Goal: Task Accomplishment & Management: Manage account settings

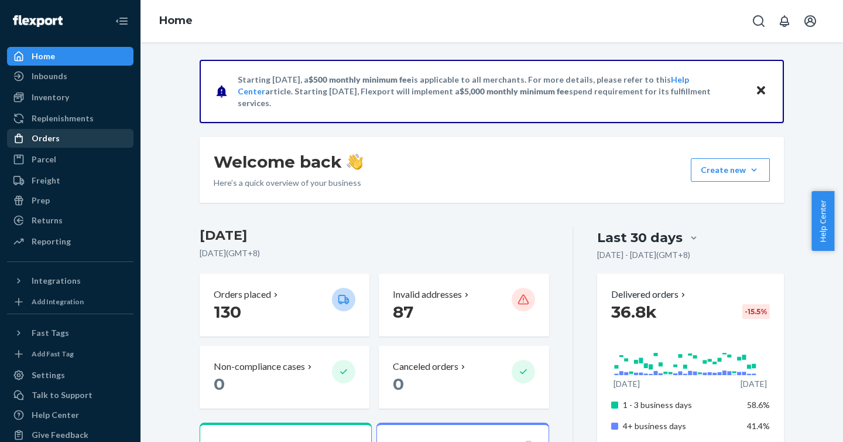
click at [79, 132] on div "Orders" at bounding box center [70, 138] width 124 height 16
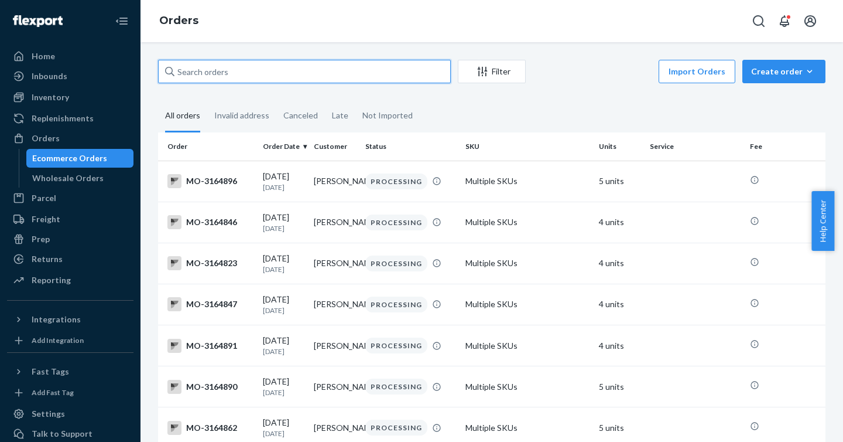
click at [224, 71] on input "text" at bounding box center [304, 71] width 293 height 23
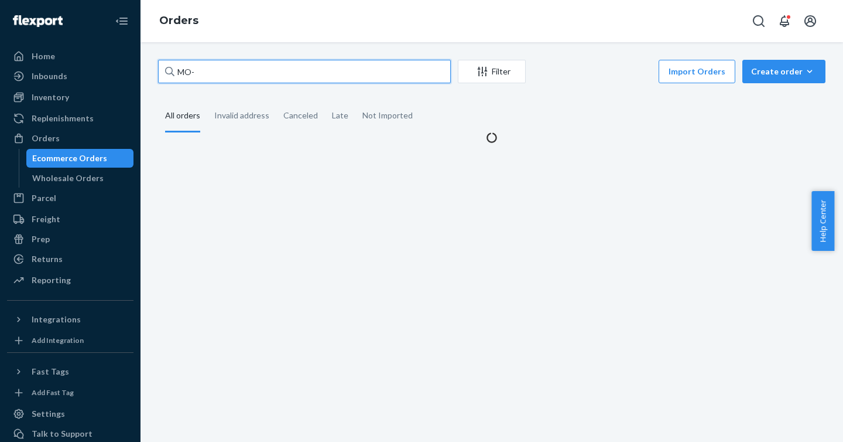
paste input "3161279"
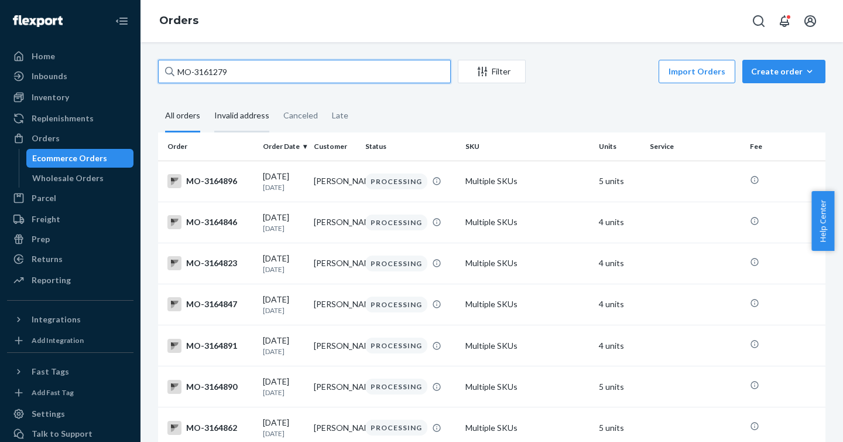
type input "MO-3161279"
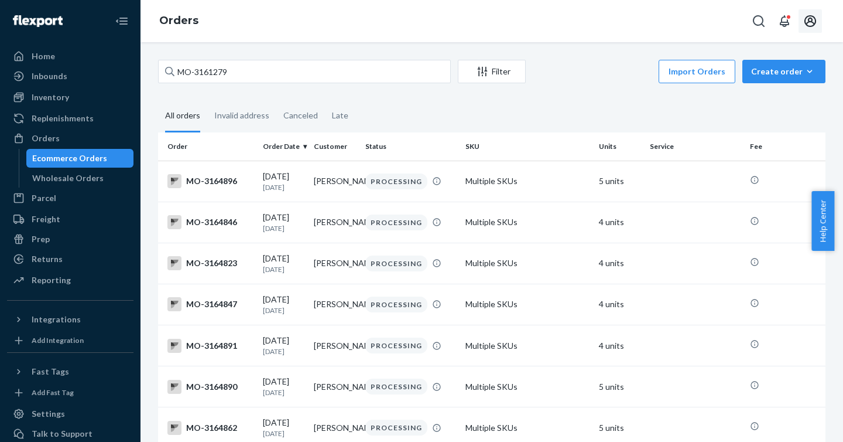
click at [813, 23] on icon "Open account menu" at bounding box center [811, 21] width 12 height 12
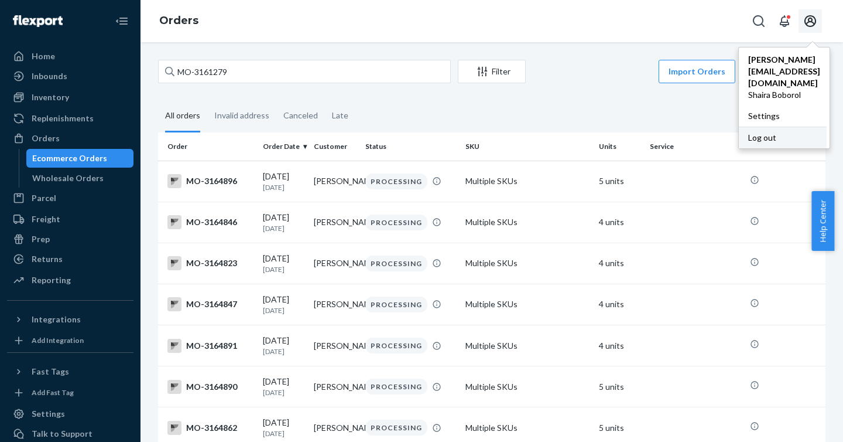
click at [740, 126] on div "Log out" at bounding box center [783, 137] width 88 height 22
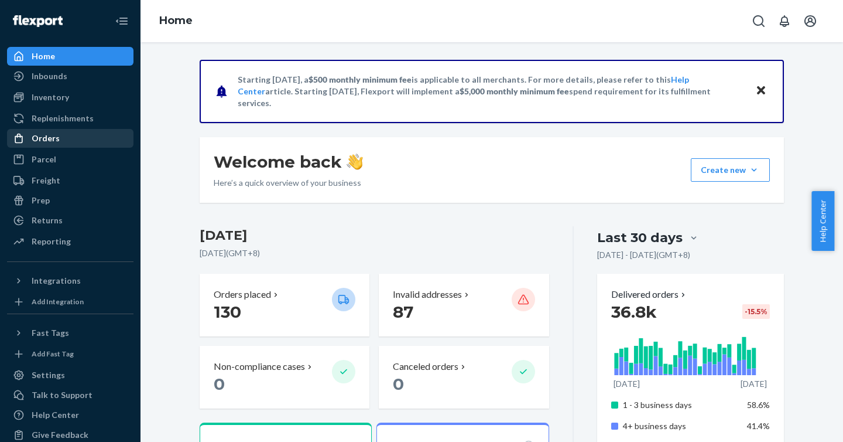
click at [66, 132] on div "Orders" at bounding box center [70, 138] width 124 height 16
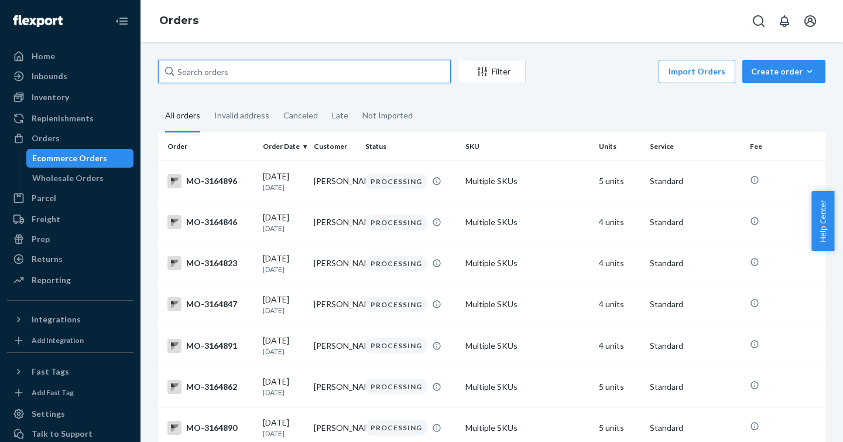
click at [231, 74] on input "text" at bounding box center [304, 71] width 293 height 23
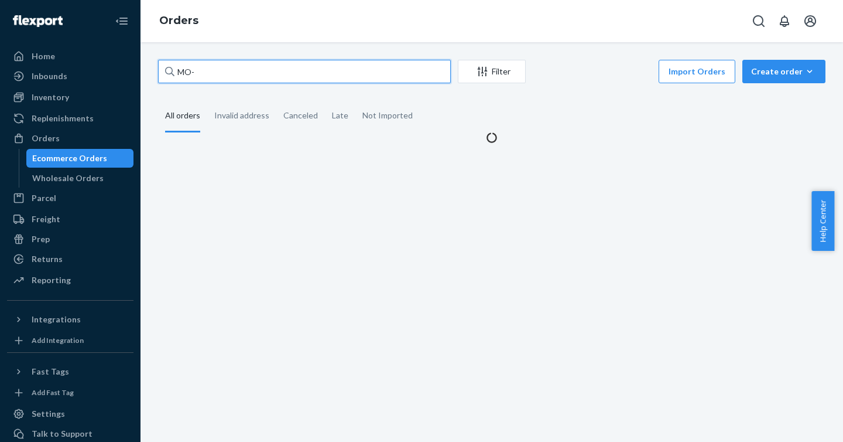
paste input "3161279"
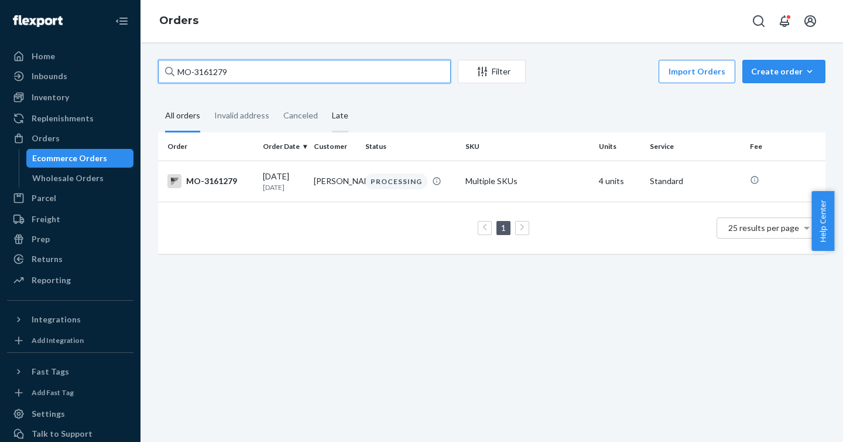
type input "MO-3161279"
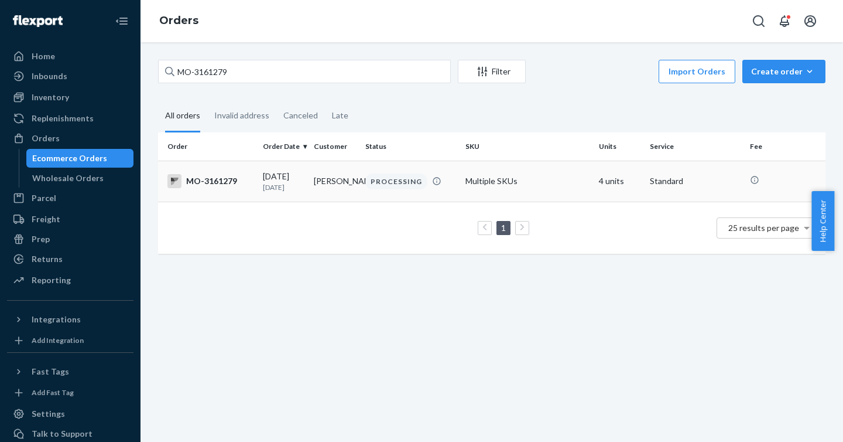
click at [228, 179] on div "MO-3161279" at bounding box center [210, 181] width 86 height 14
click at [196, 179] on div "MO-3161279" at bounding box center [210, 181] width 86 height 14
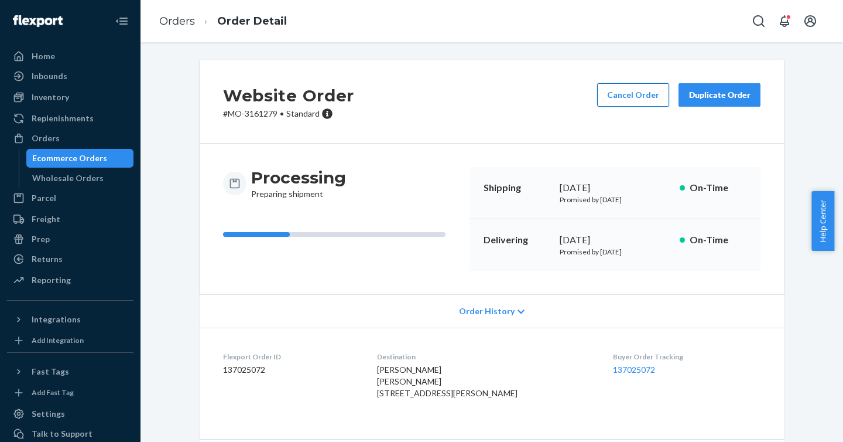
click at [629, 102] on button "Cancel Order" at bounding box center [633, 94] width 72 height 23
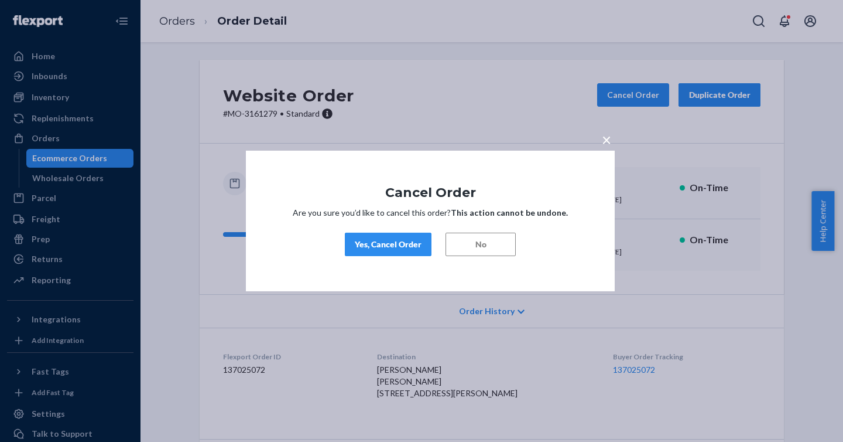
click at [419, 235] on button "Yes, Cancel Order" at bounding box center [388, 243] width 87 height 23
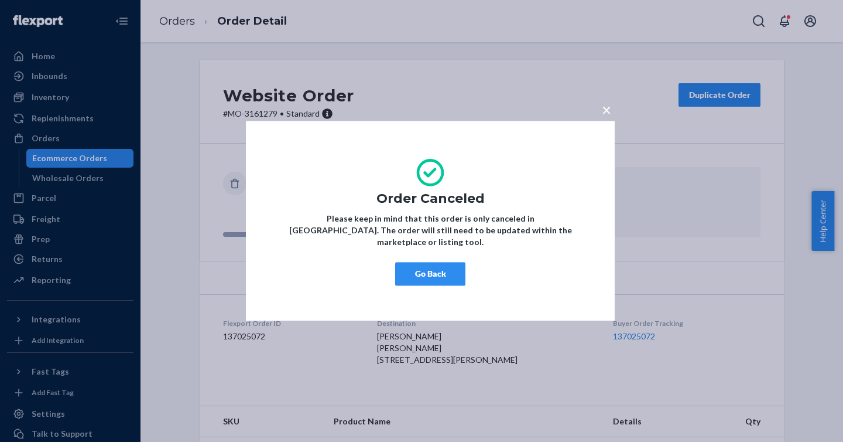
click at [600, 118] on button "×" at bounding box center [606, 107] width 16 height 20
